Goal: Information Seeking & Learning: Learn about a topic

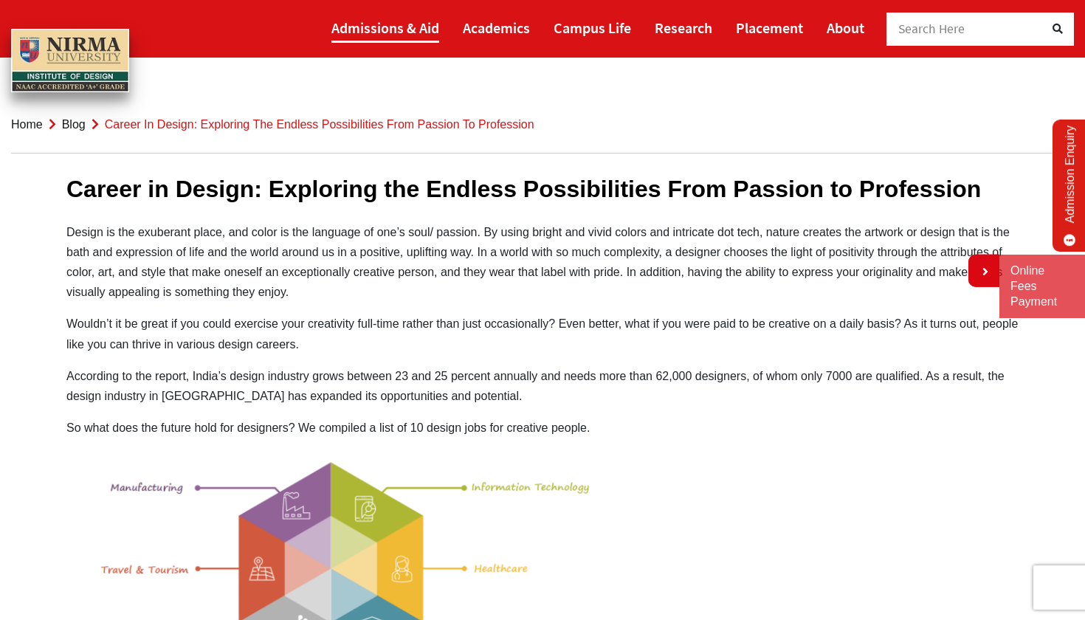
click at [363, 26] on link "Admissions & Aid" at bounding box center [385, 28] width 108 height 30
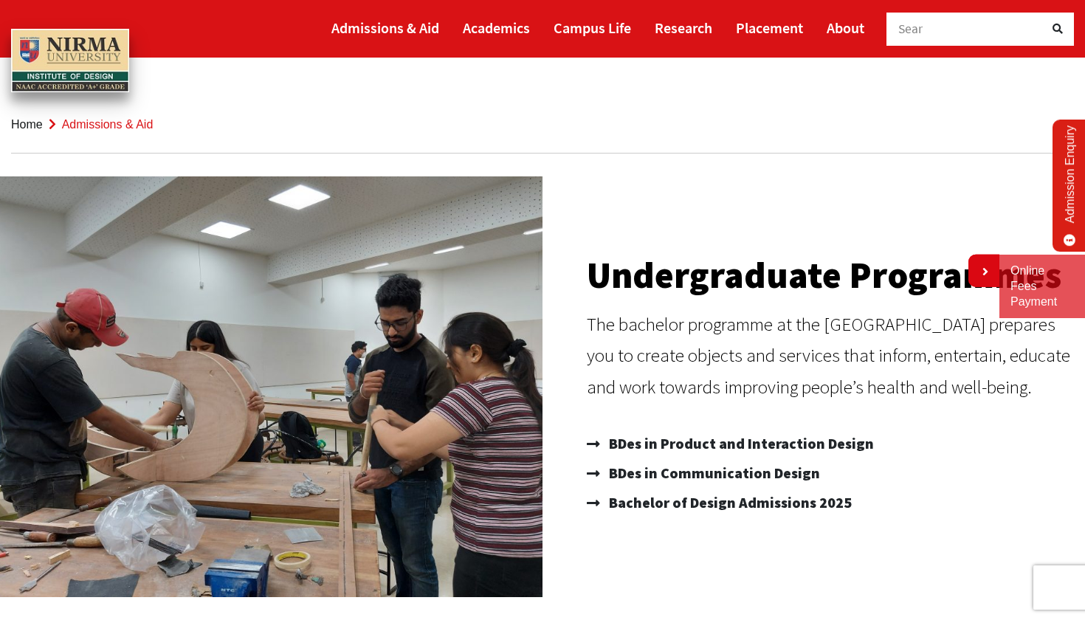
click at [861, 558] on div "Undergraduate Programmes The bachelor programme at the Institute of Design prep…" at bounding box center [828, 386] width 498 height 421
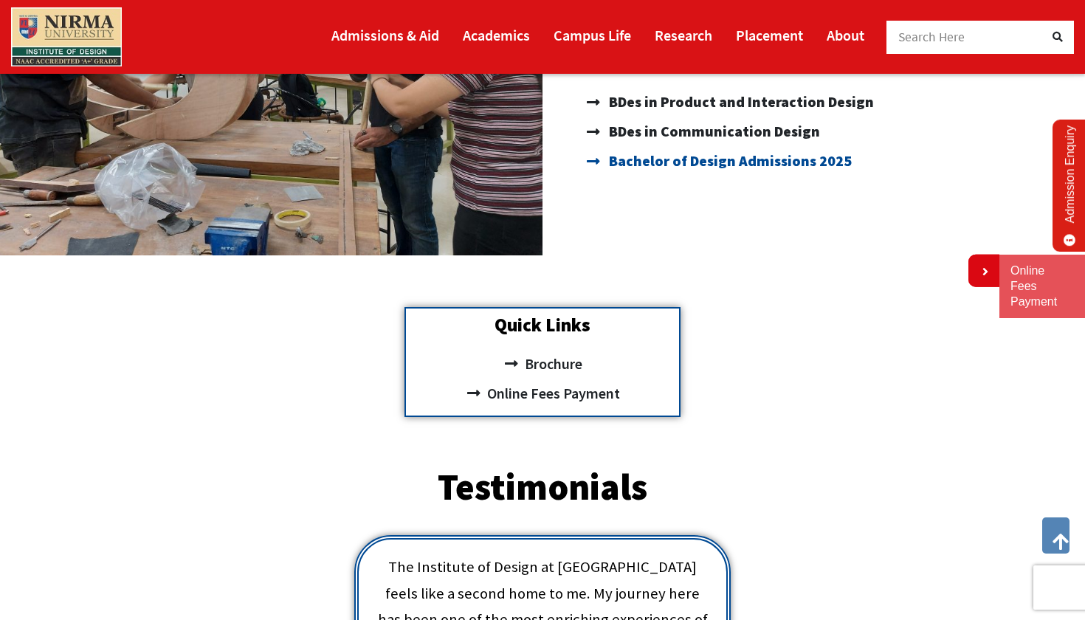
scroll to position [354, 0]
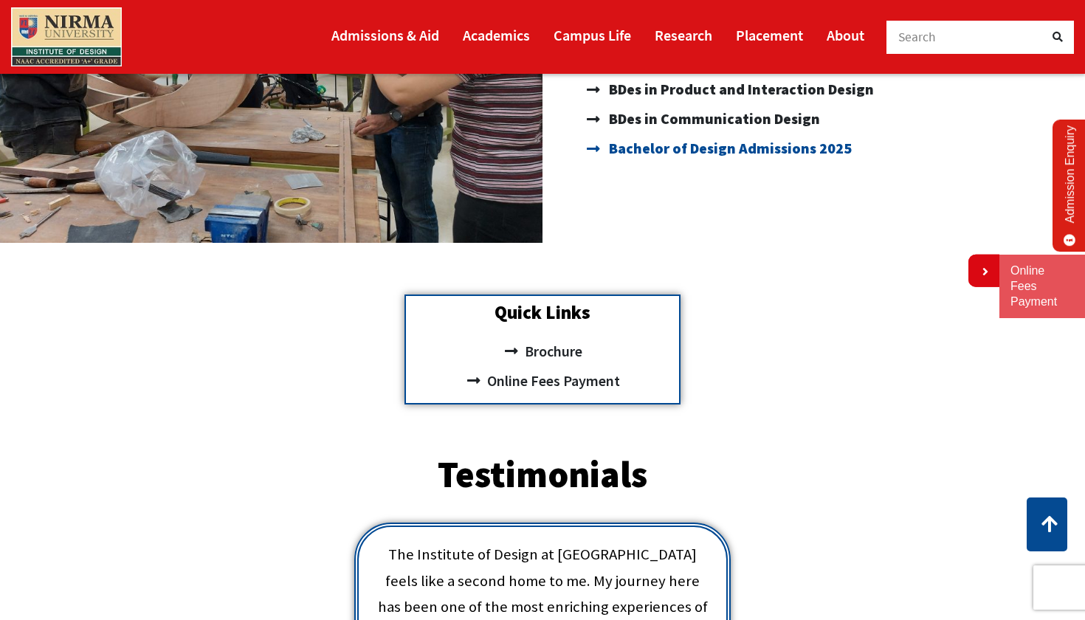
click at [674, 152] on span "Bachelor of Design Admissions 2025" at bounding box center [728, 149] width 246 height 30
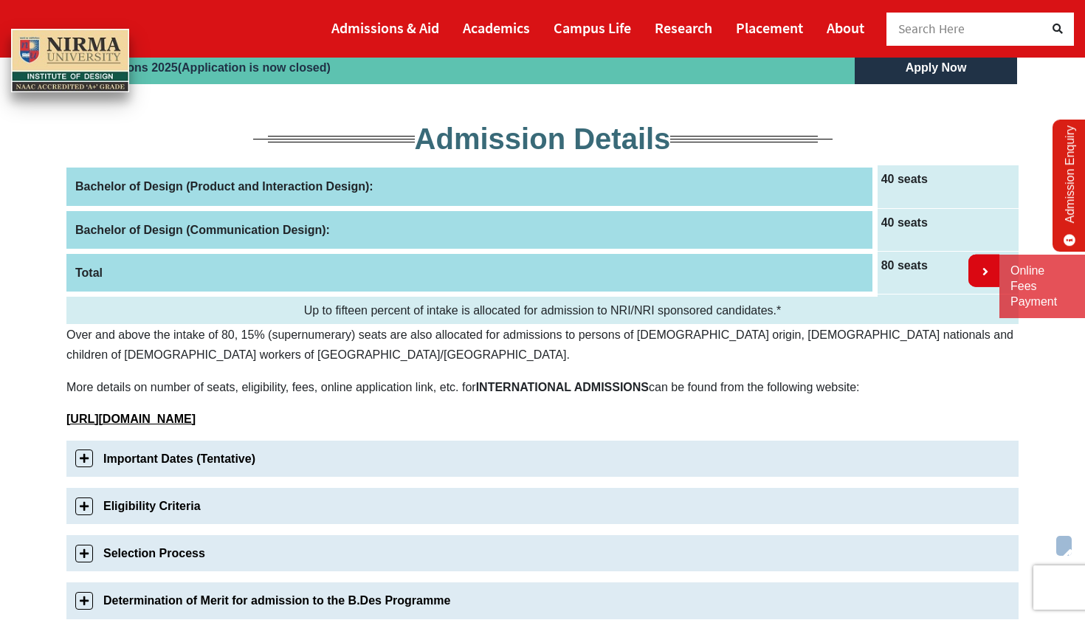
scroll to position [164, 0]
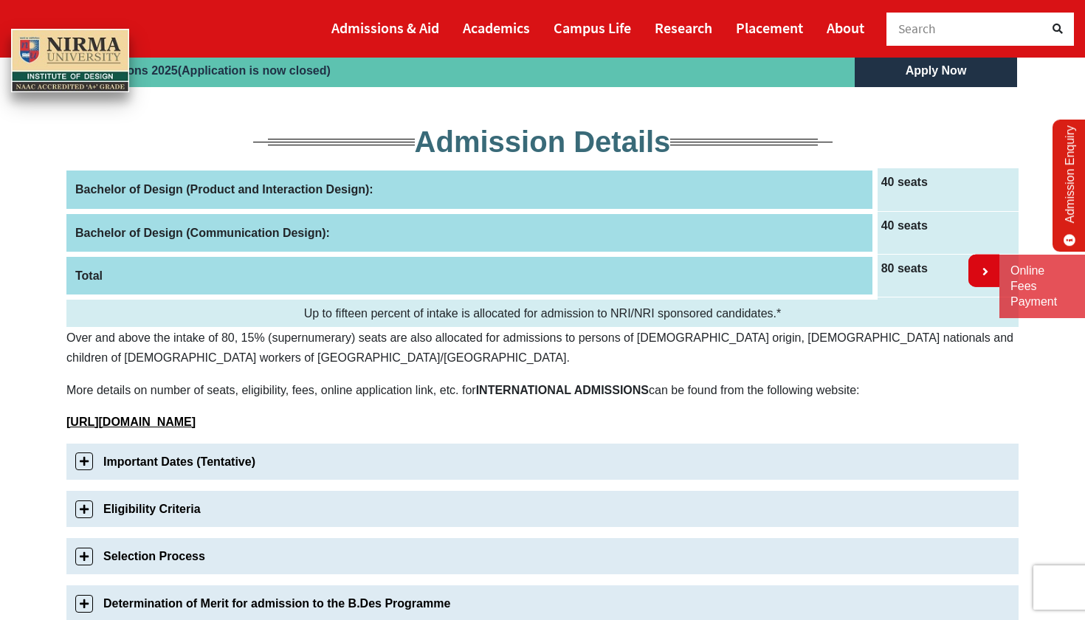
click at [199, 463] on link "Important Dates (Tentative)" at bounding box center [542, 461] width 952 height 36
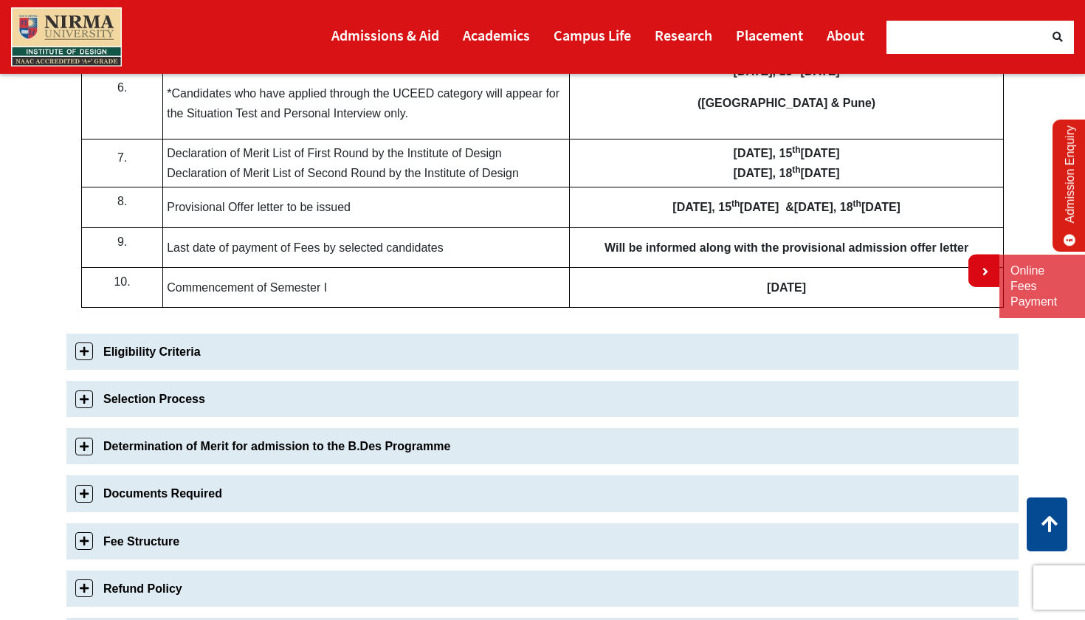
scroll to position [855, 0]
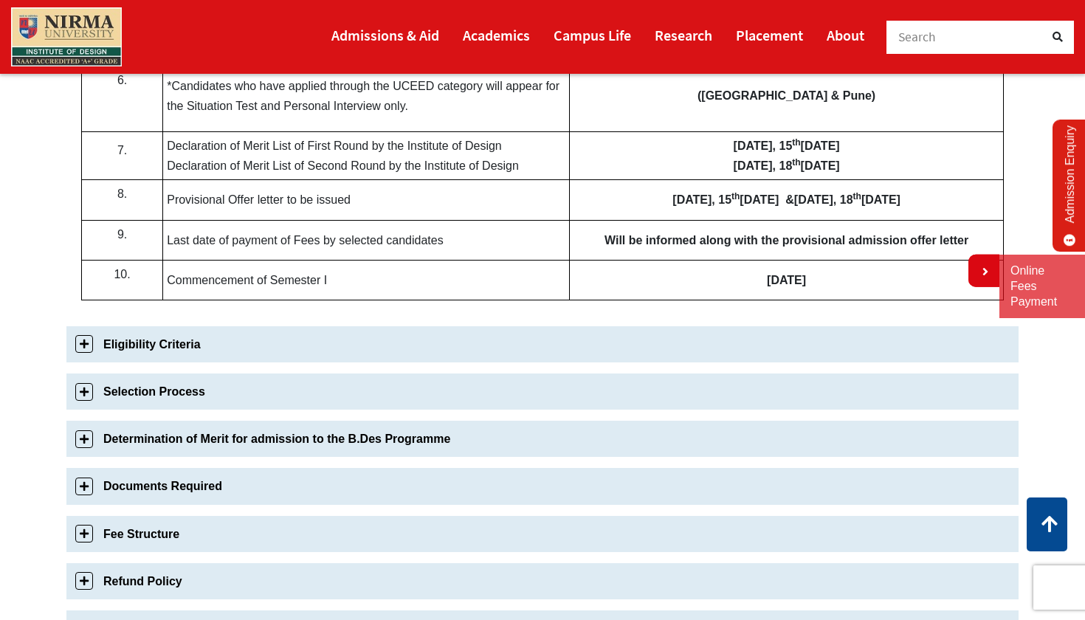
click at [390, 335] on link "Eligibility Criteria" at bounding box center [542, 344] width 952 height 36
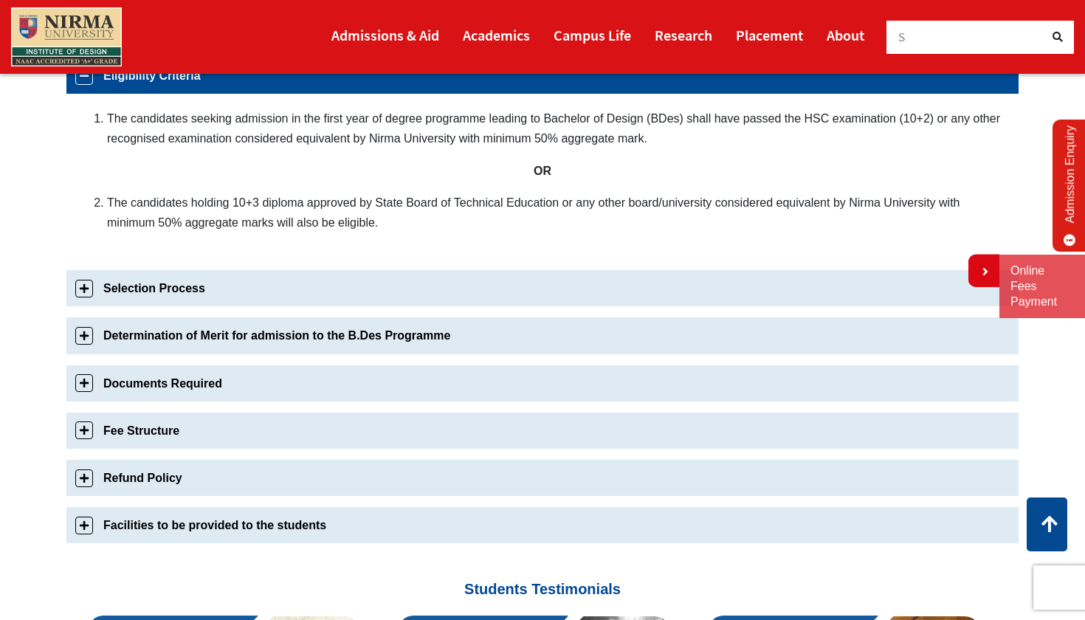
scroll to position [599, 0]
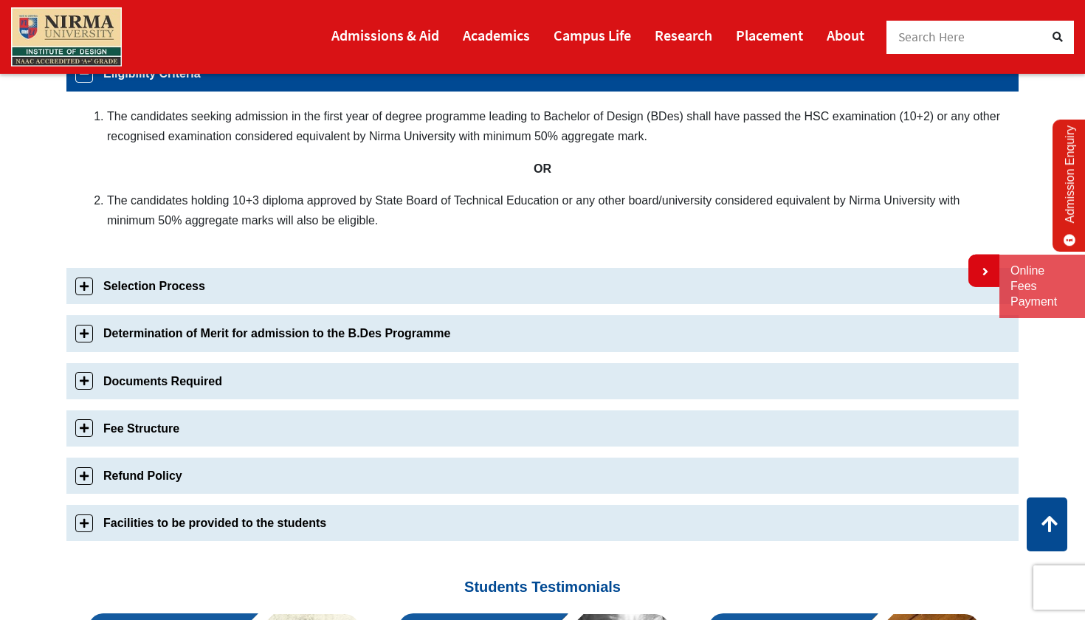
click at [176, 288] on link "Selection Process" at bounding box center [542, 286] width 952 height 36
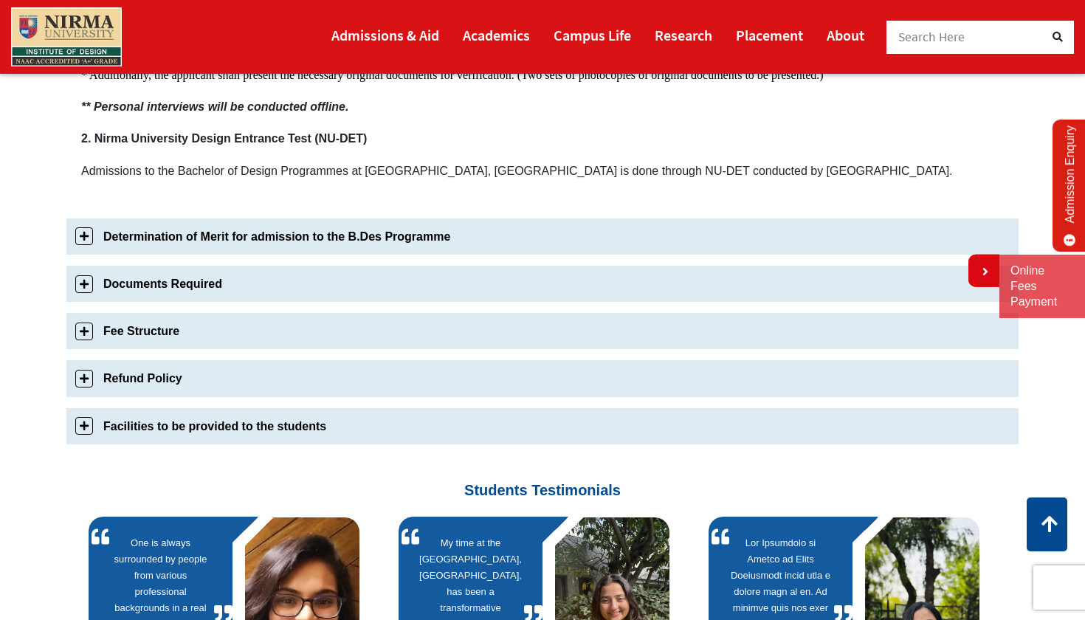
scroll to position [1096, 0]
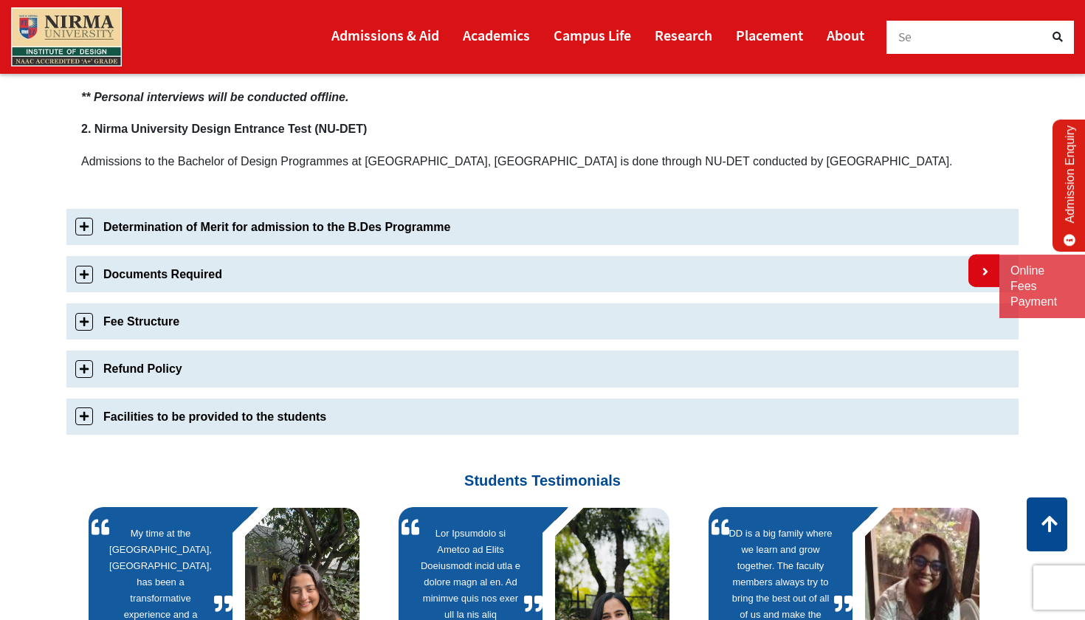
click at [189, 232] on link "Determination of Merit for admission to the B.Des Programme" at bounding box center [542, 227] width 952 height 36
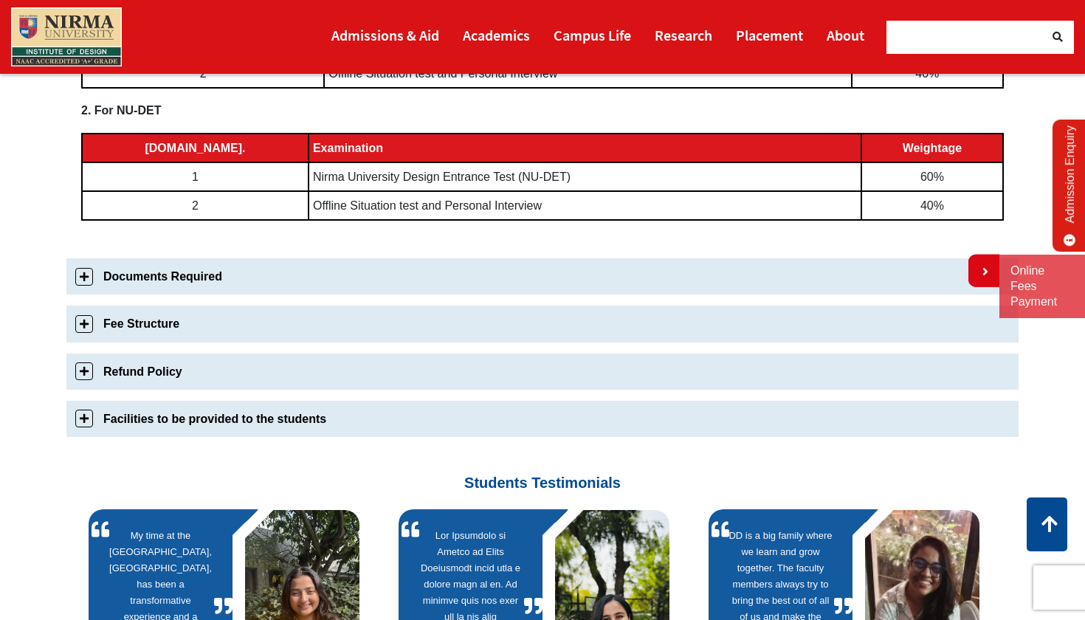
scroll to position [834, 0]
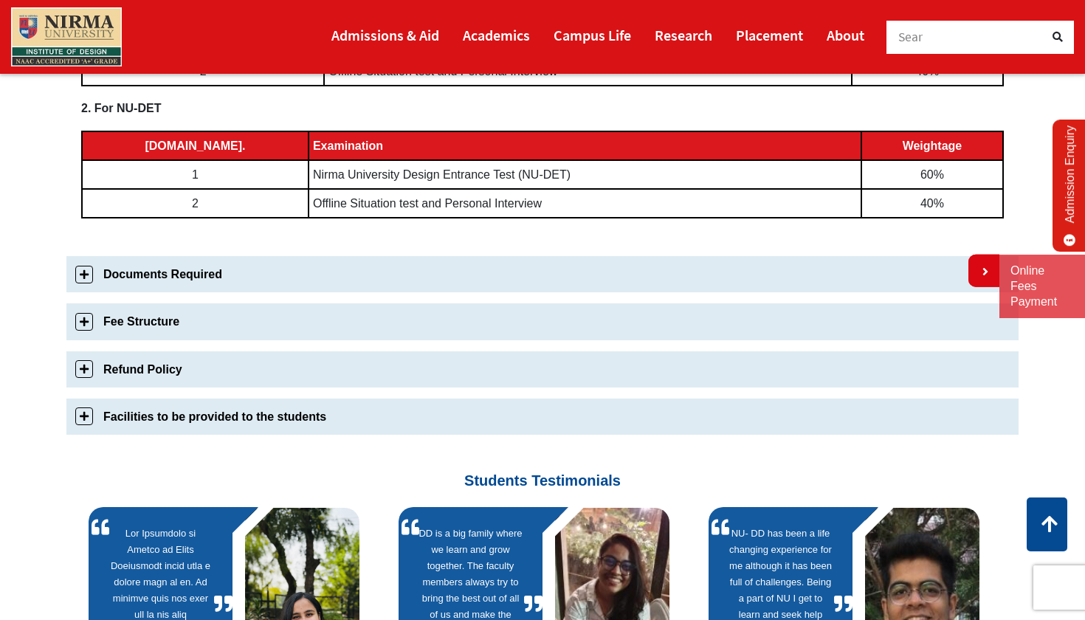
click at [201, 269] on link "Documents Required" at bounding box center [542, 274] width 952 height 36
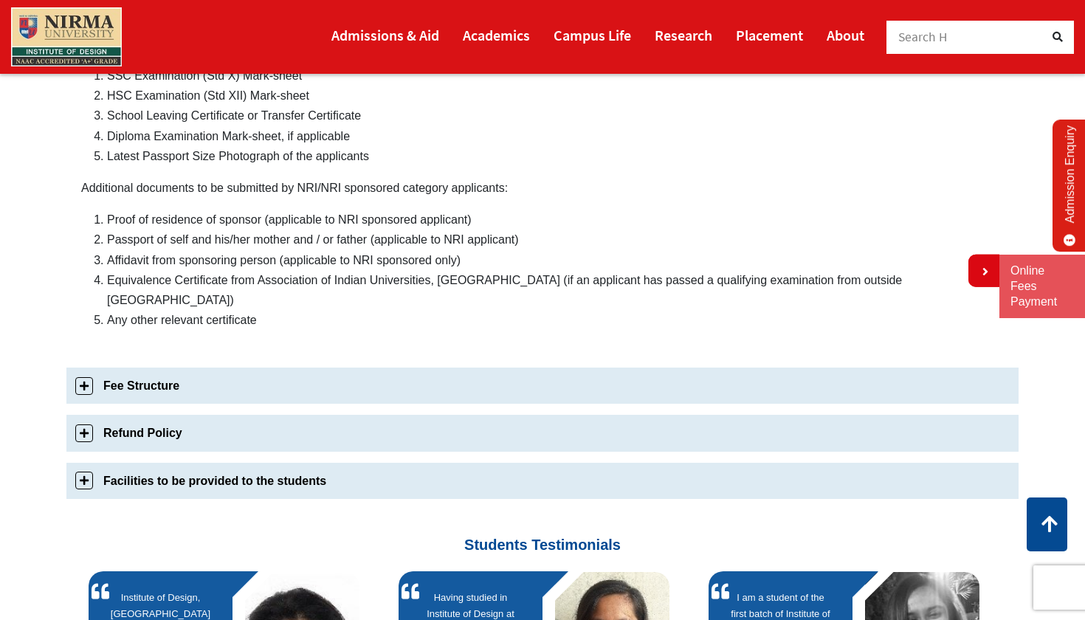
scroll to position [816, 0]
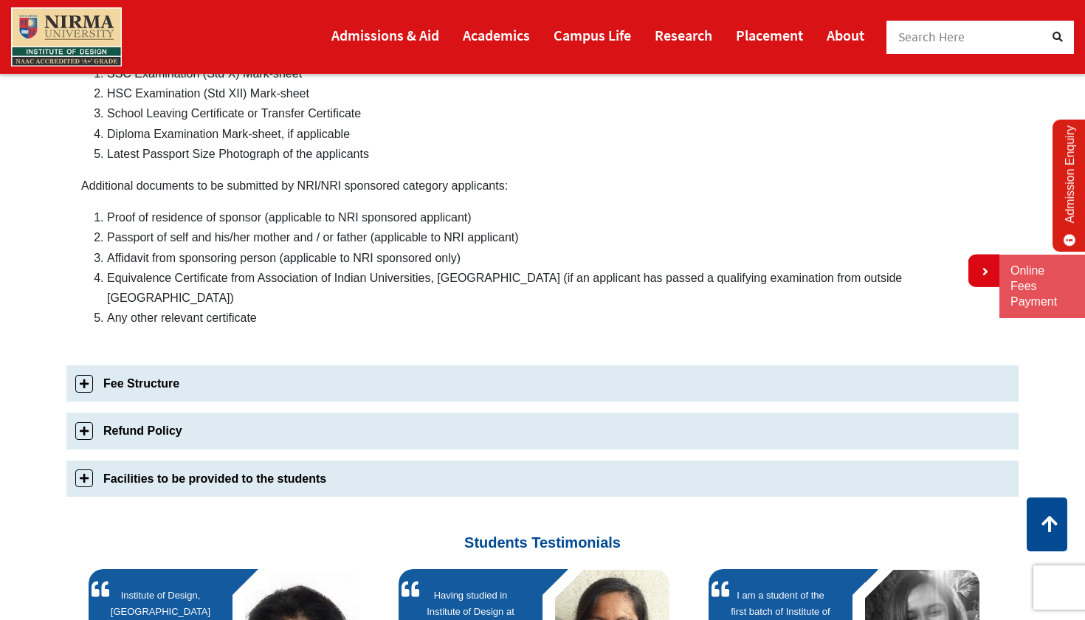
click at [171, 365] on link "Fee Structure" at bounding box center [542, 383] width 952 height 36
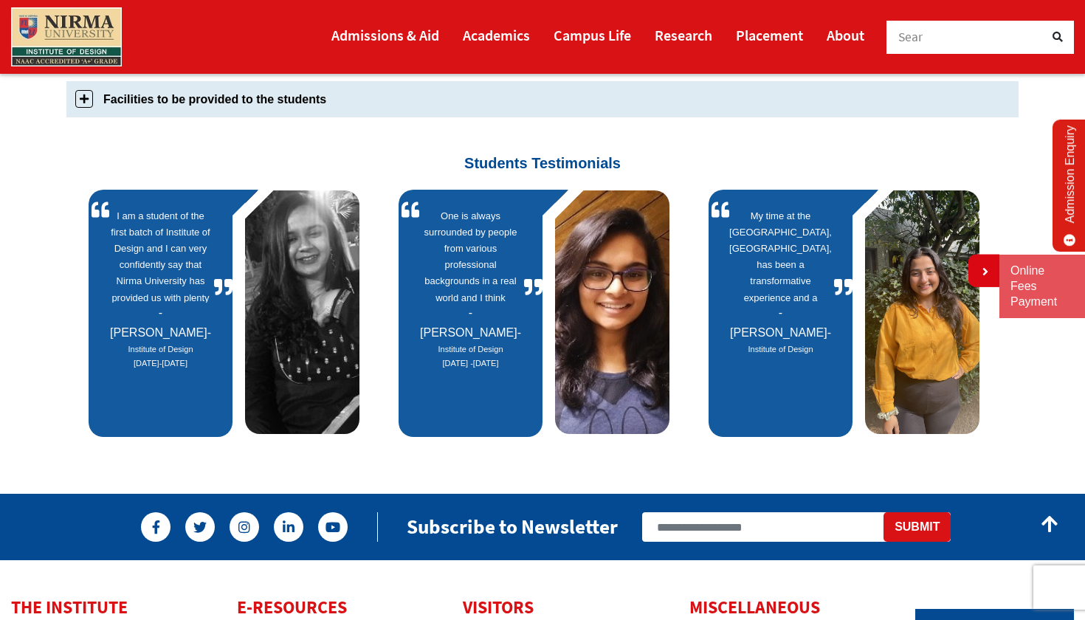
scroll to position [1154, 0]
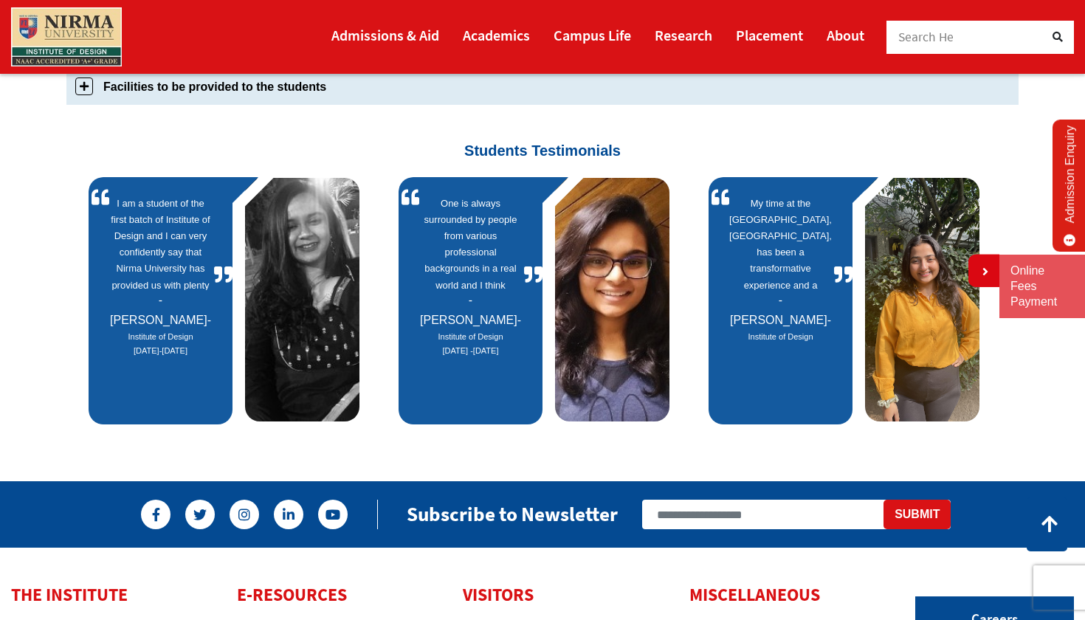
click at [185, 270] on span "I am a student of the first batch of Institute of Design and I can very confide…" at bounding box center [160, 243] width 104 height 94
